Goal: Find specific page/section: Find specific page/section

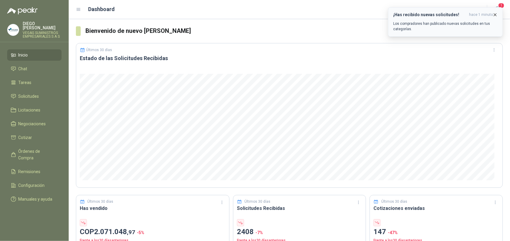
click at [496, 14] on icon "button" at bounding box center [495, 14] width 5 height 5
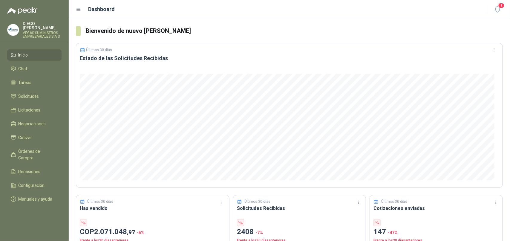
click at [499, 9] on icon "button" at bounding box center [497, 10] width 5 height 6
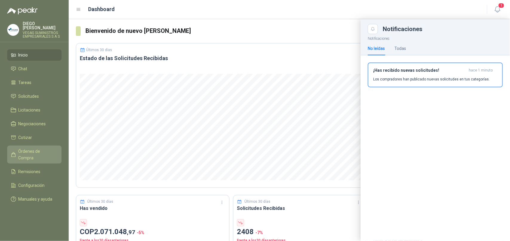
click at [47, 148] on span "Órdenes de Compra" at bounding box center [37, 154] width 37 height 13
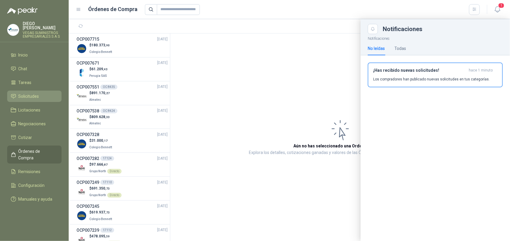
click at [36, 96] on link "Solicitudes" at bounding box center [34, 96] width 54 height 11
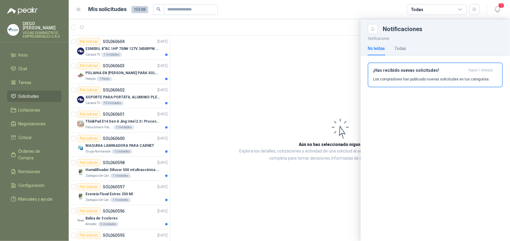
drag, startPoint x: 96, startPoint y: 151, endPoint x: 96, endPoint y: 148, distance: 3.0
click at [96, 148] on div at bounding box center [289, 130] width 441 height 222
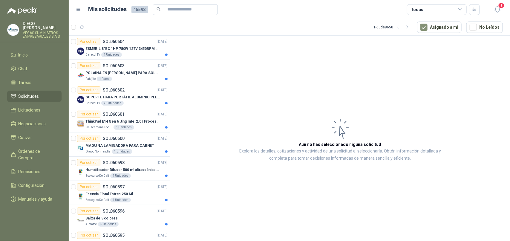
click at [96, 148] on p "MAQUINA LAMINADORA PARA CARNET" at bounding box center [119, 146] width 69 height 6
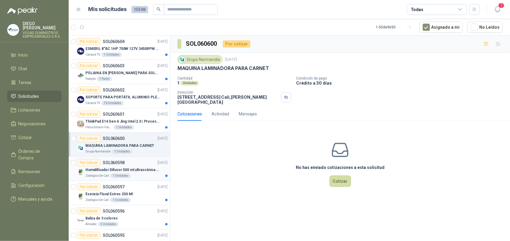
click at [90, 171] on p "Humidificador Difusor 500 ml ultrassônica Residencial Ultrassônico 500ml con vo…" at bounding box center [122, 170] width 74 height 6
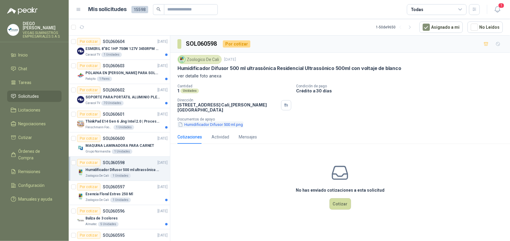
click at [229, 121] on button "Humidificador Difusor 500 ml.png" at bounding box center [210, 124] width 66 height 6
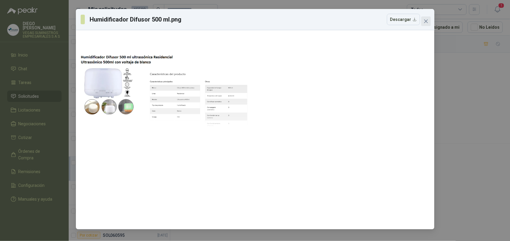
click at [423, 19] on span "Close" at bounding box center [426, 21] width 10 height 5
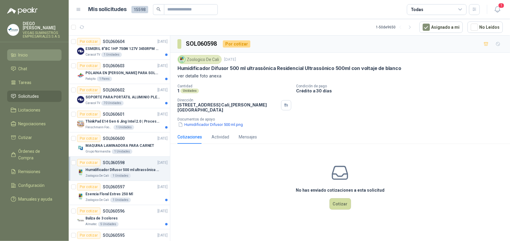
click at [28, 52] on span "Inicio" at bounding box center [24, 55] width 10 height 7
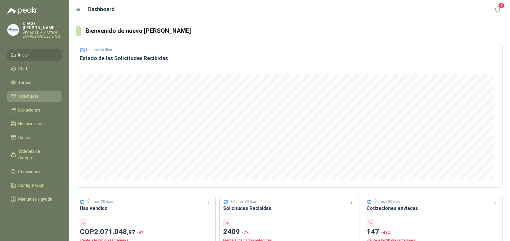
click at [32, 93] on span "Solicitudes" at bounding box center [29, 96] width 21 height 7
